Goal: Check status: Check status

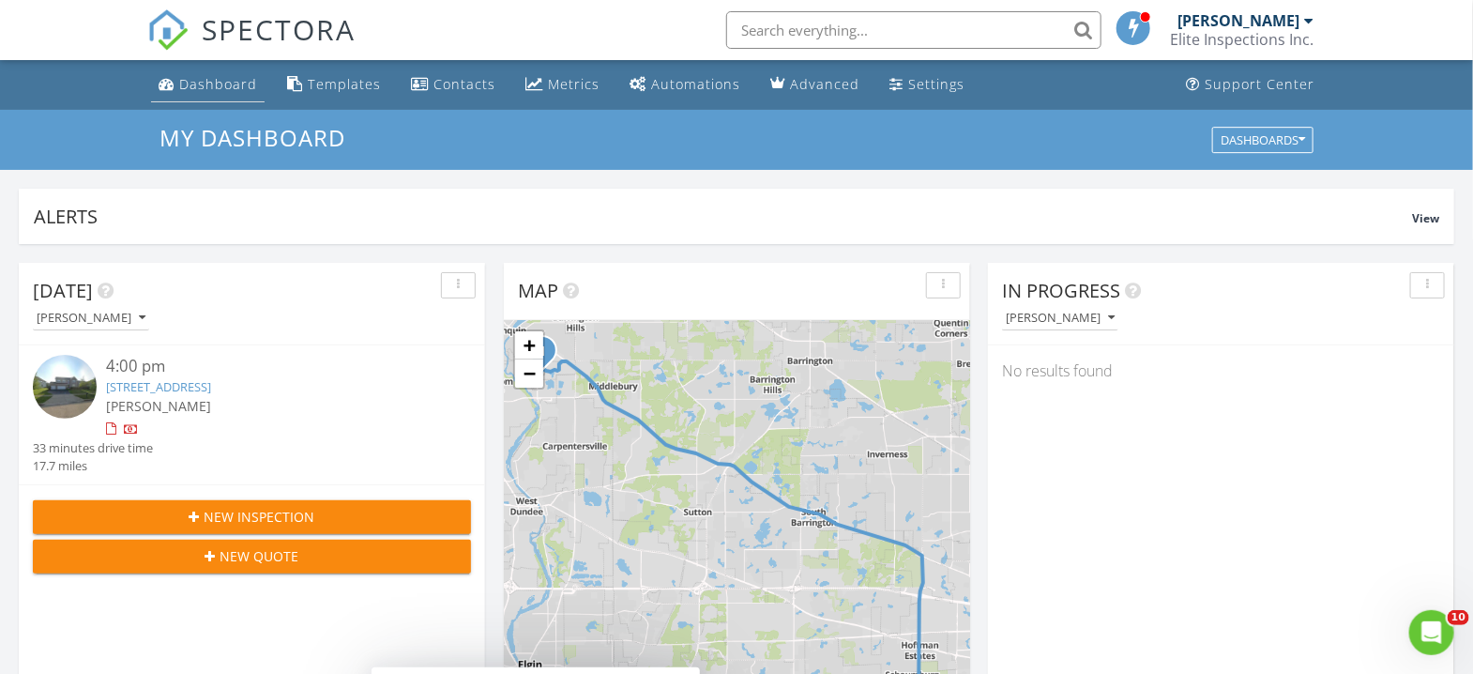
click at [210, 78] on div "Dashboard" at bounding box center [218, 84] width 78 height 18
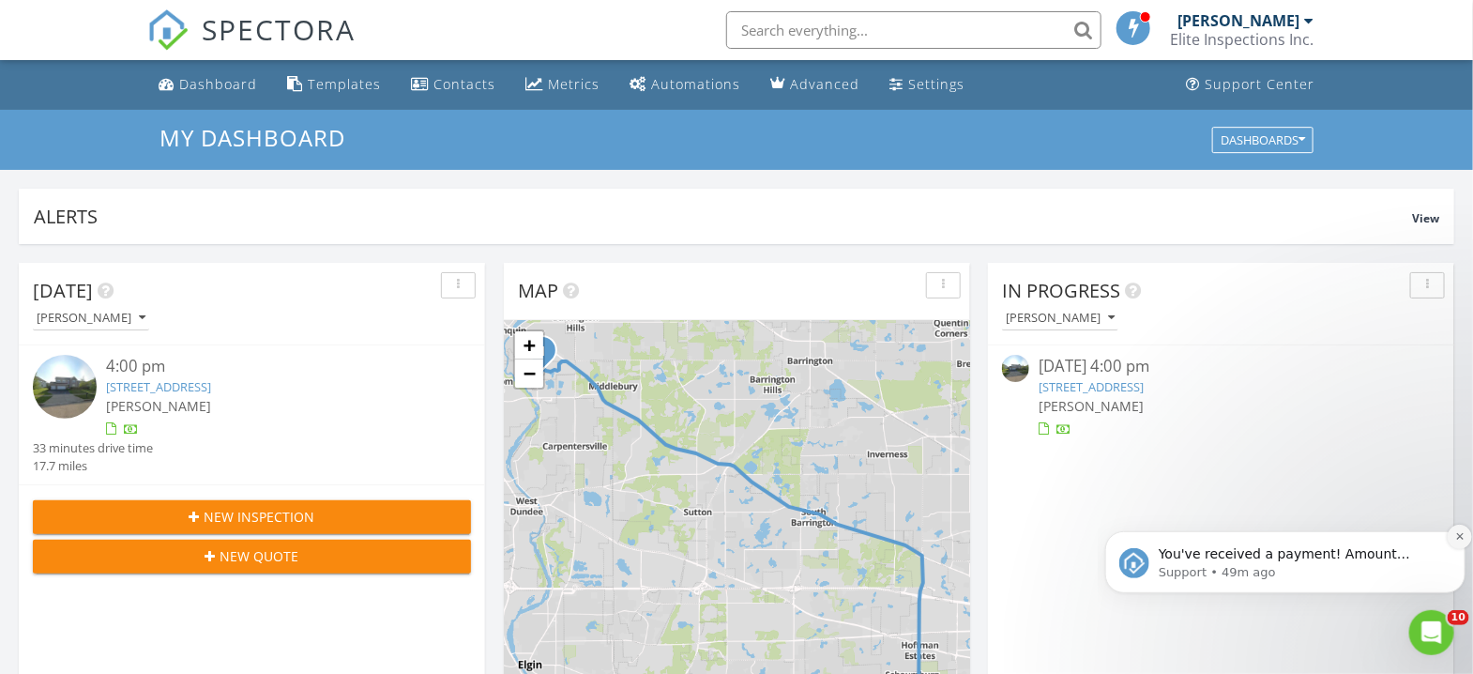
click at [1456, 530] on icon "Dismiss notification" at bounding box center [1459, 535] width 10 height 10
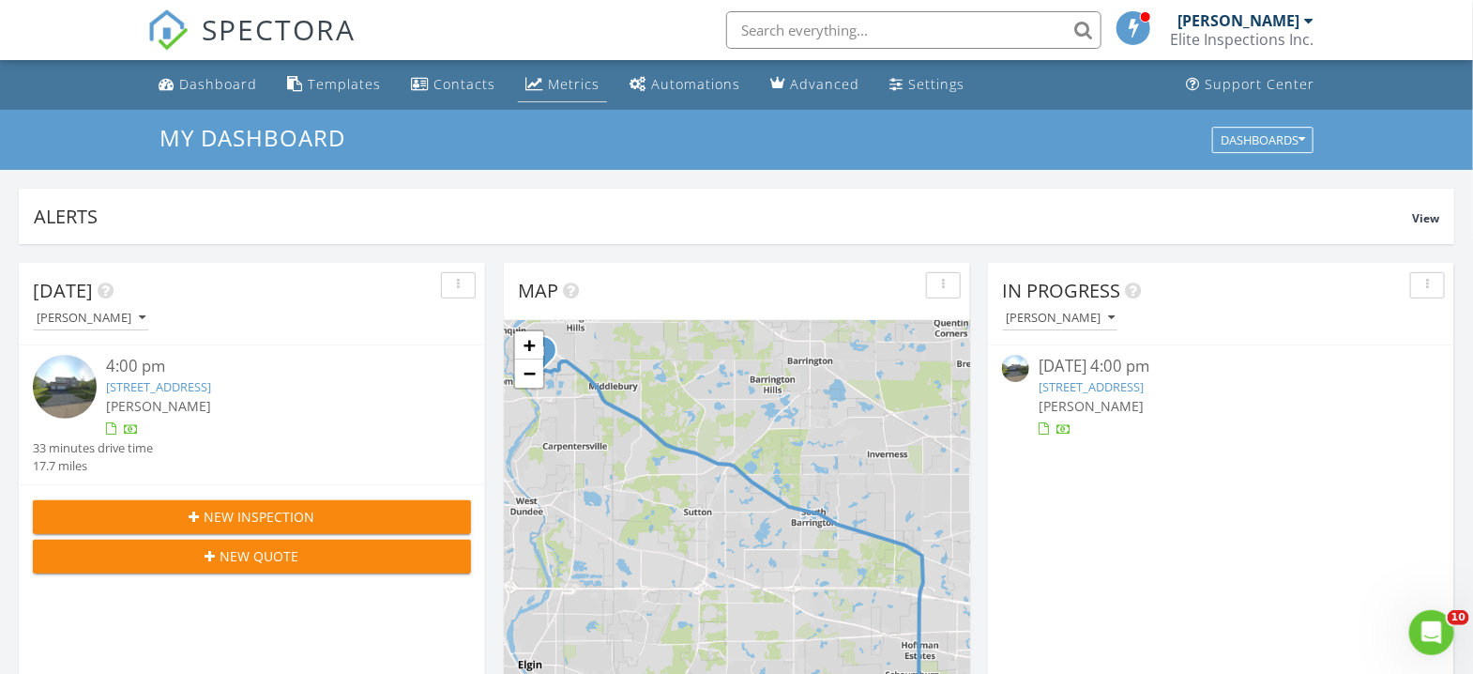
click at [566, 75] on div "Metrics" at bounding box center [574, 84] width 52 height 18
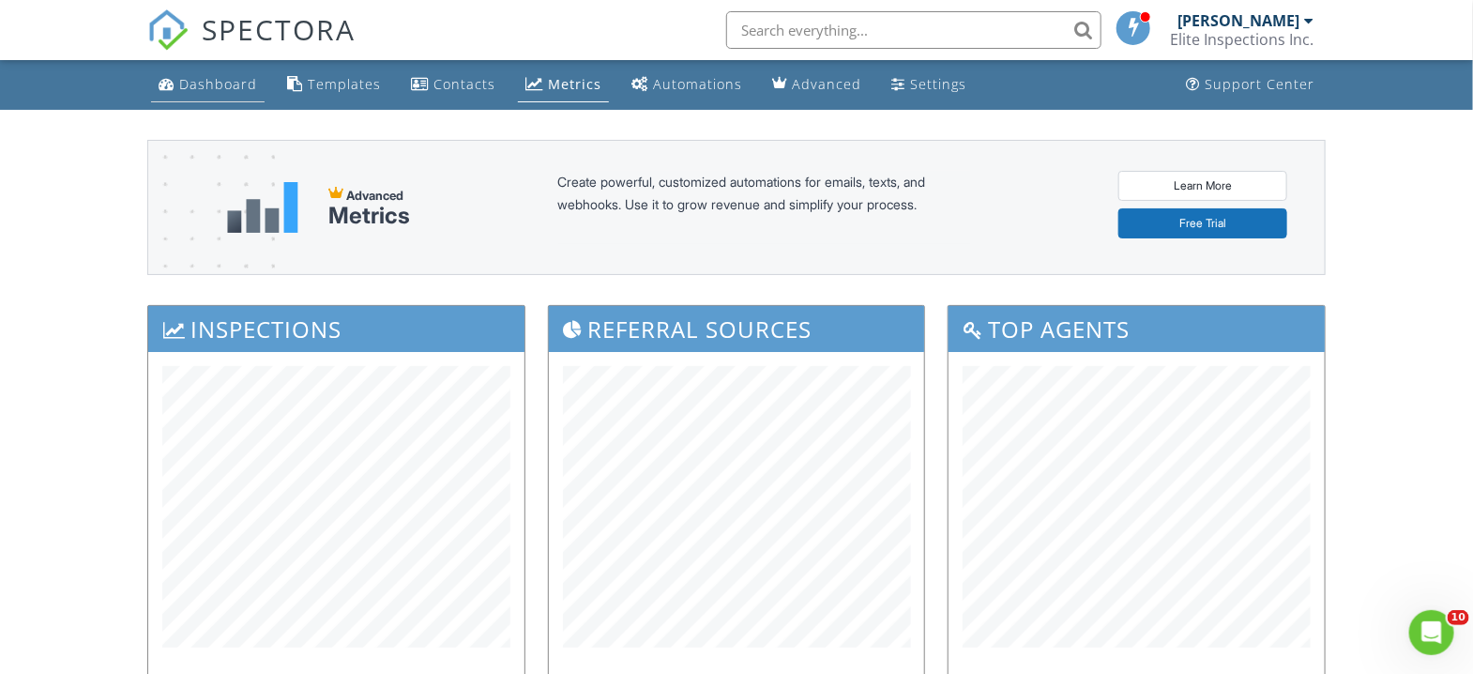
click at [214, 81] on div "Dashboard" at bounding box center [218, 84] width 78 height 18
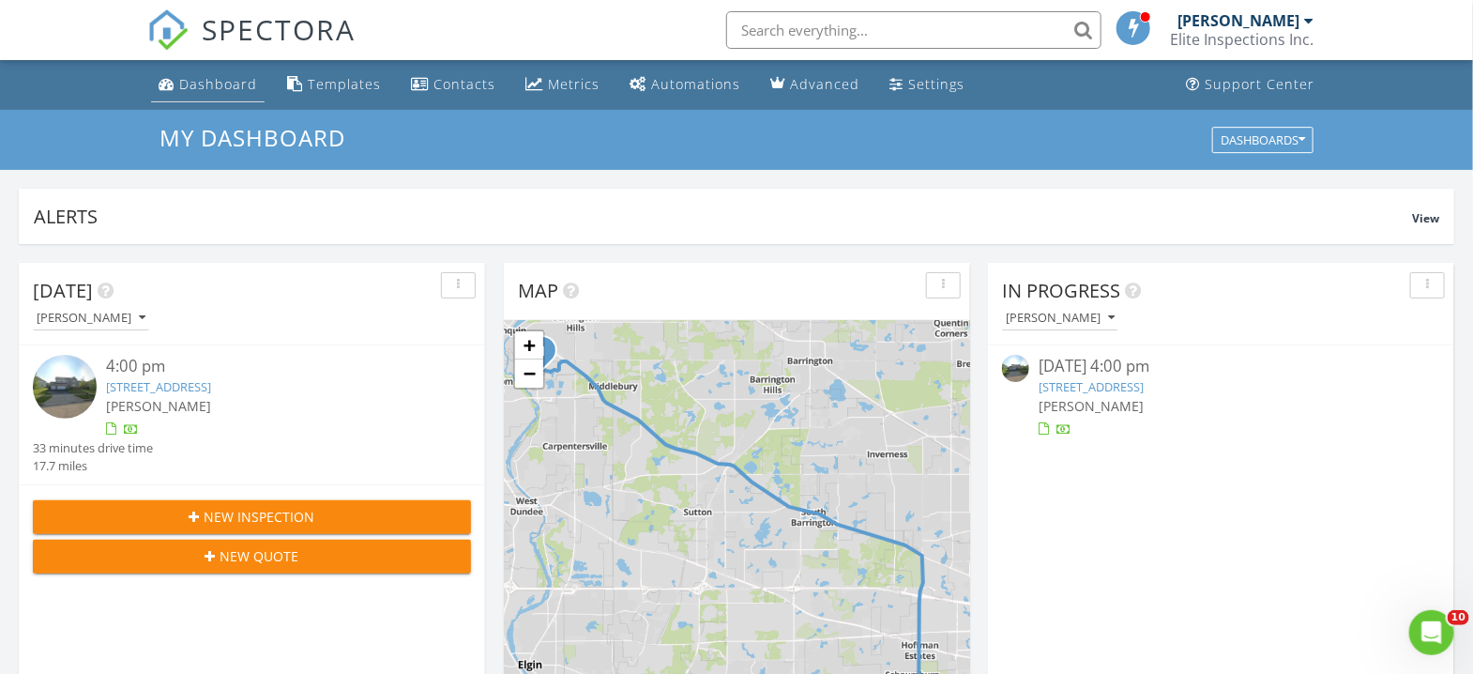
click at [211, 82] on div "Dashboard" at bounding box center [218, 84] width 78 height 18
click at [1117, 388] on link "551 Golden Valley Ln, Algonquin, IL 60102" at bounding box center [1091, 386] width 105 height 17
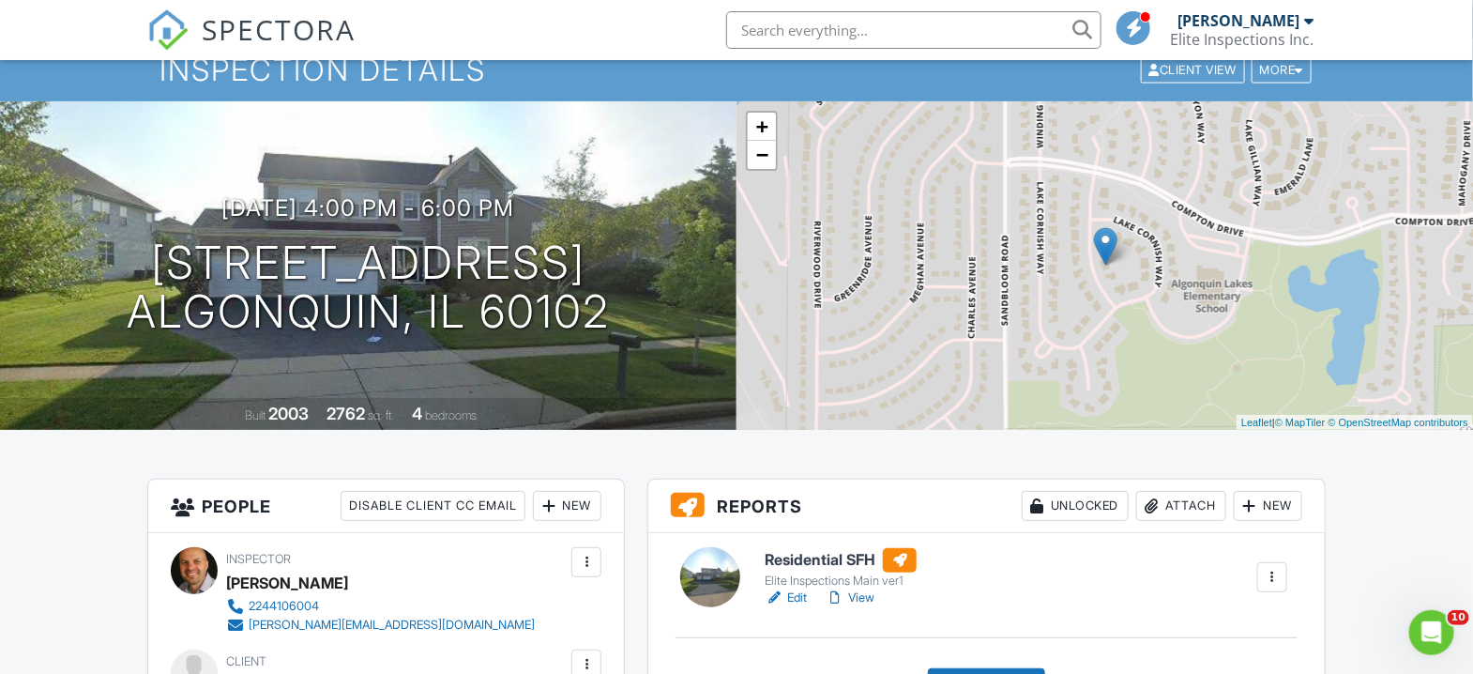
scroll to position [125, 0]
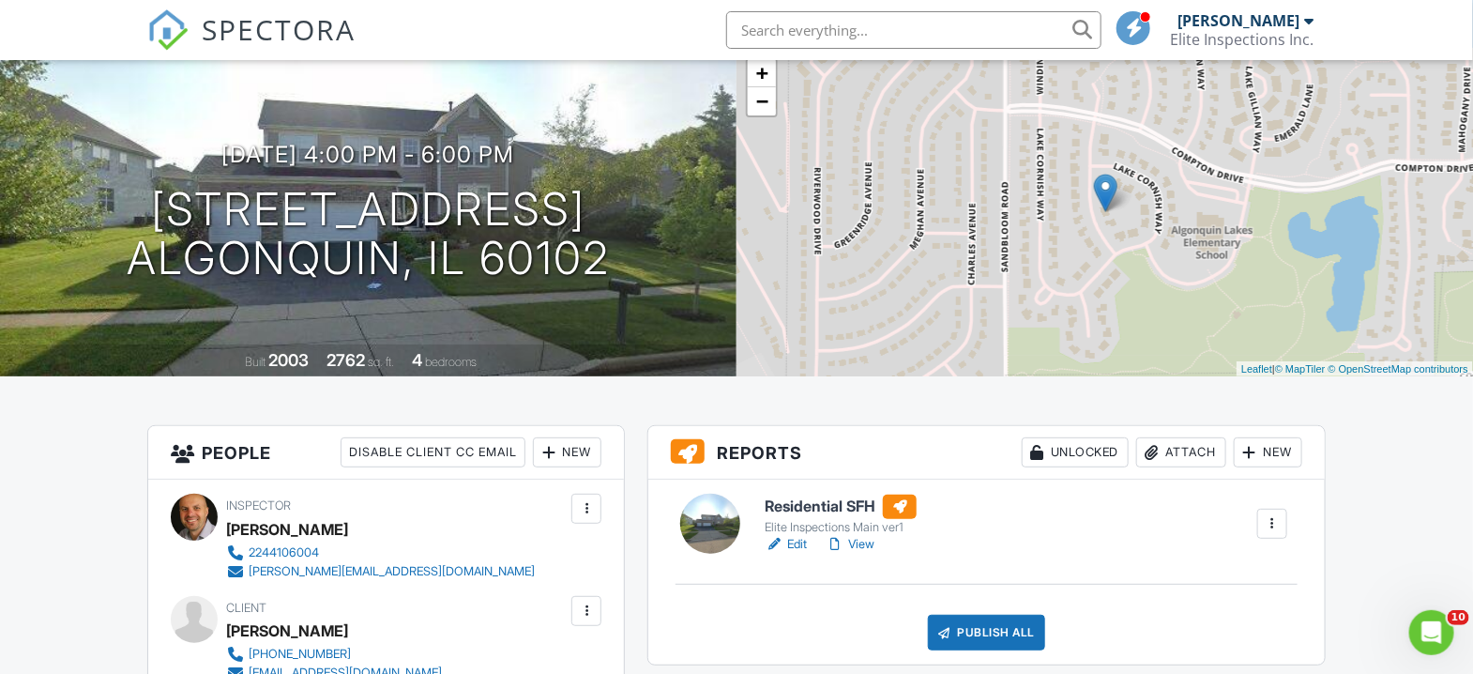
click at [865, 542] on link "View" at bounding box center [850, 544] width 49 height 19
